Goal: Information Seeking & Learning: Check status

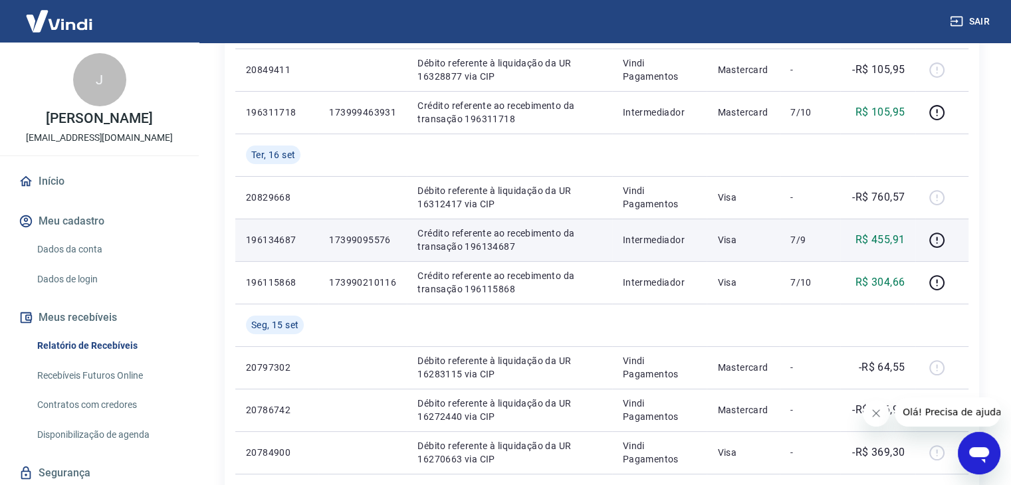
scroll to position [354, 0]
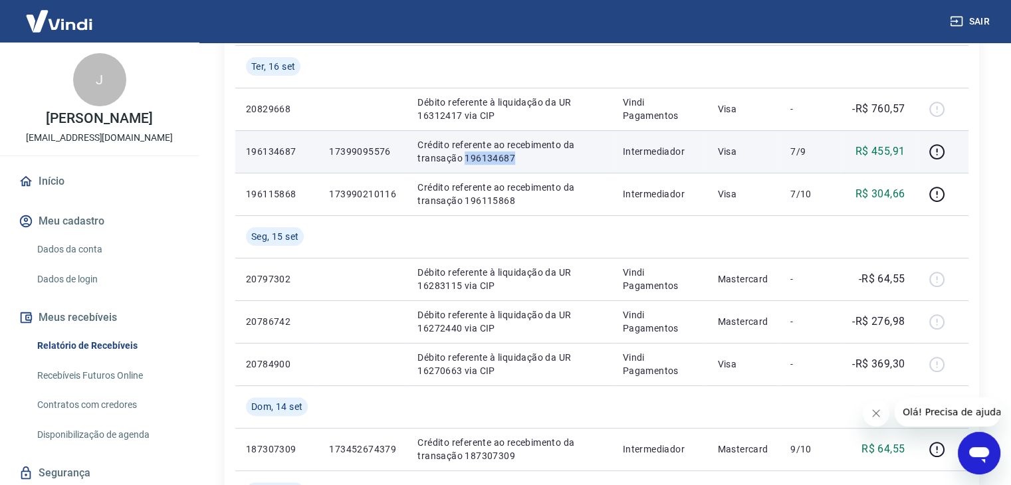
drag, startPoint x: 463, startPoint y: 158, endPoint x: 520, endPoint y: 158, distance: 57.2
click at [520, 158] on p "Crédito referente ao recebimento da transação 196134687" at bounding box center [509, 151] width 184 height 27
copy p "196134687"
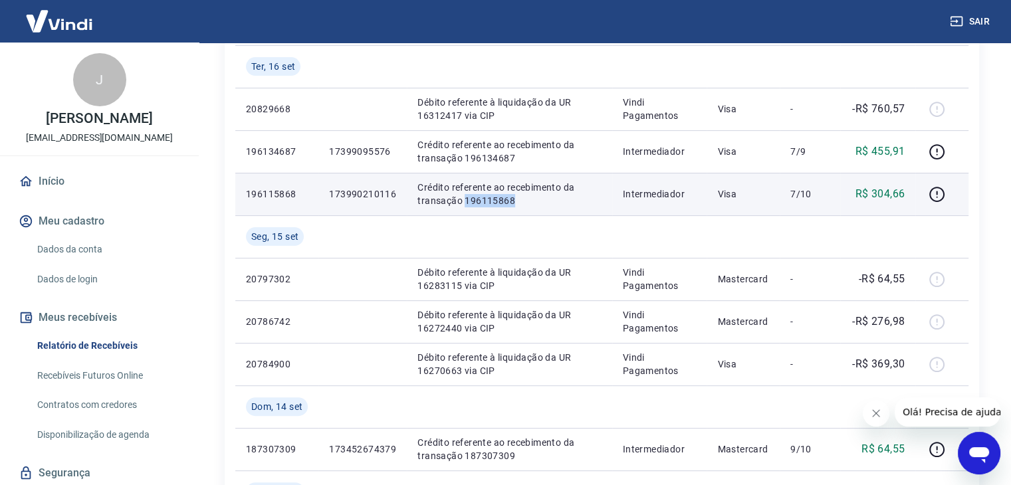
drag, startPoint x: 465, startPoint y: 200, endPoint x: 525, endPoint y: 200, distance: 59.8
click at [525, 200] on p "Crédito referente ao recebimento da transação 196115868" at bounding box center [509, 194] width 184 height 27
copy p "196115868"
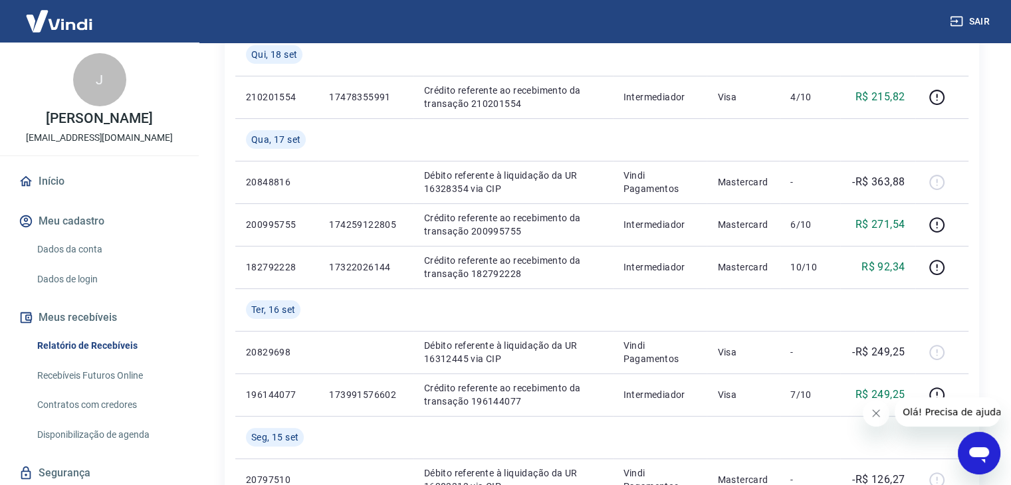
scroll to position [266, 0]
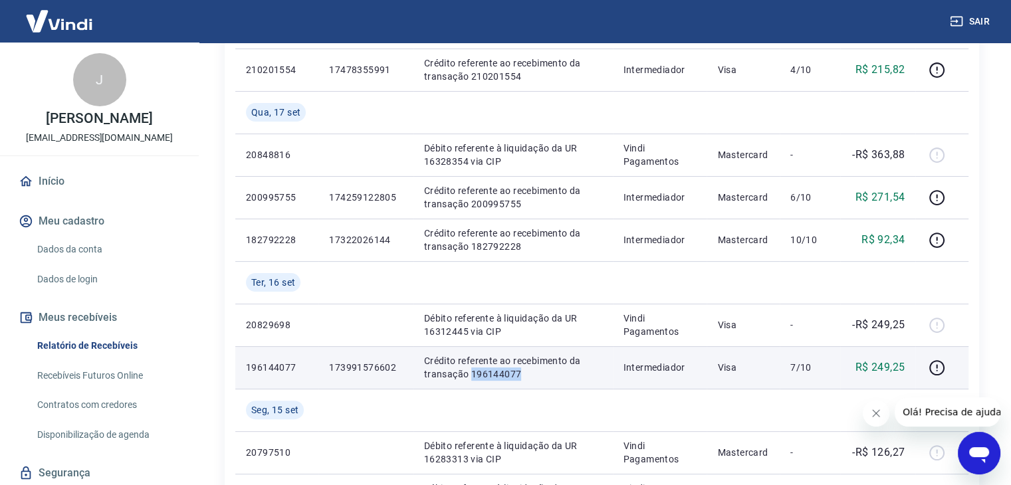
drag, startPoint x: 469, startPoint y: 375, endPoint x: 524, endPoint y: 375, distance: 54.5
click at [524, 375] on p "Crédito referente ao recebimento da transação 196144077" at bounding box center [513, 367] width 178 height 27
copy p "196144077"
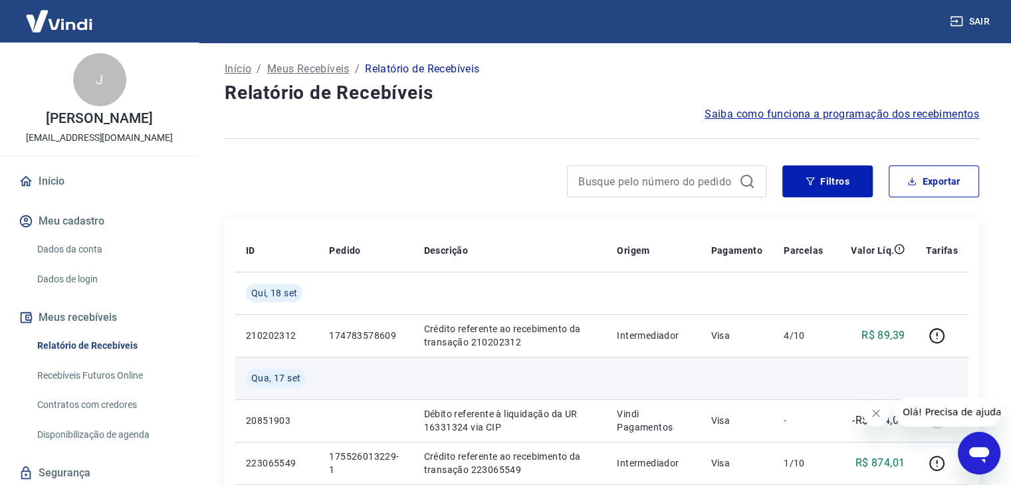
scroll to position [88, 0]
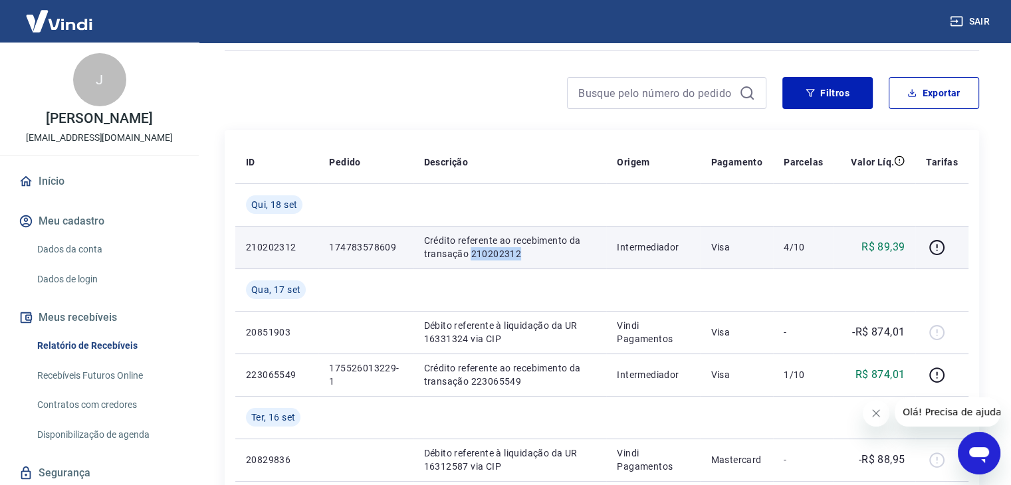
drag, startPoint x: 469, startPoint y: 255, endPoint x: 534, endPoint y: 253, distance: 65.8
click at [534, 255] on p "Crédito referente ao recebimento da transação 210202312" at bounding box center [510, 247] width 172 height 27
copy p "210202312"
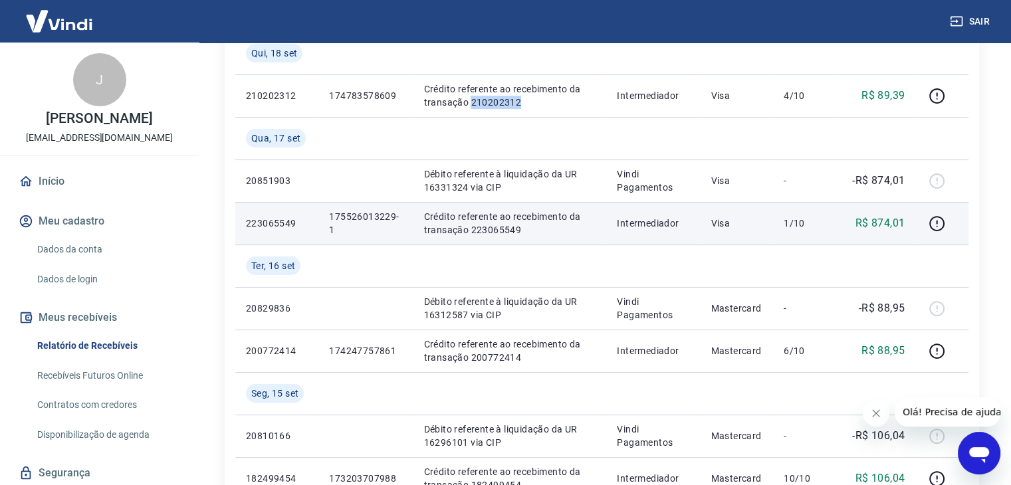
scroll to position [266, 0]
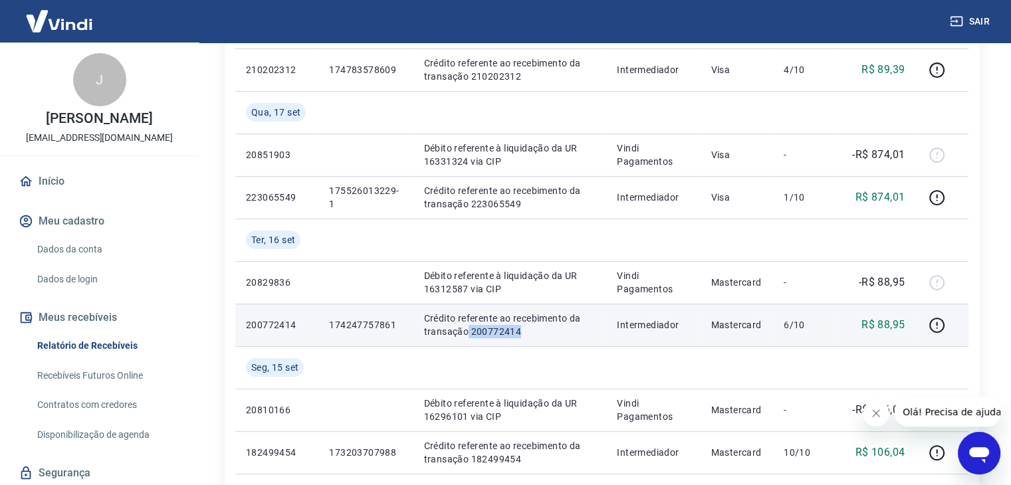
drag, startPoint x: 467, startPoint y: 334, endPoint x: 528, endPoint y: 333, distance: 60.5
click at [528, 334] on p "Crédito referente ao recebimento da transação 200772414" at bounding box center [510, 325] width 172 height 27
copy p "200772414"
